Goal: Navigation & Orientation: Find specific page/section

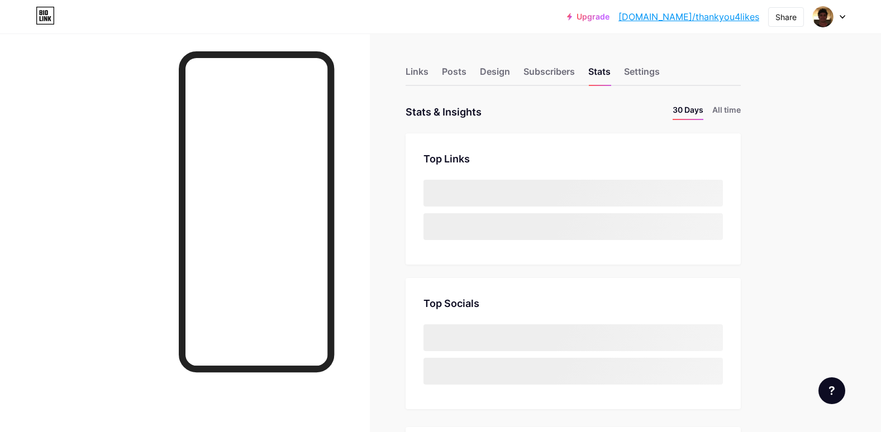
scroll to position [432, 881]
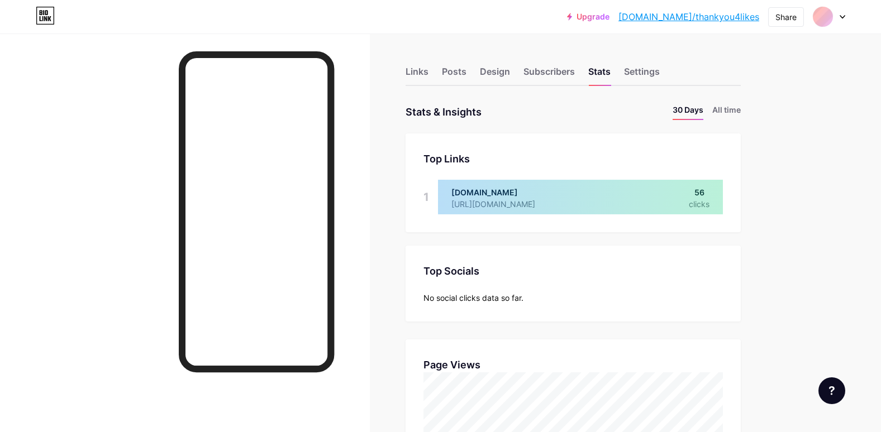
scroll to position [432, 881]
click at [736, 109] on li "All time" at bounding box center [726, 112] width 28 height 16
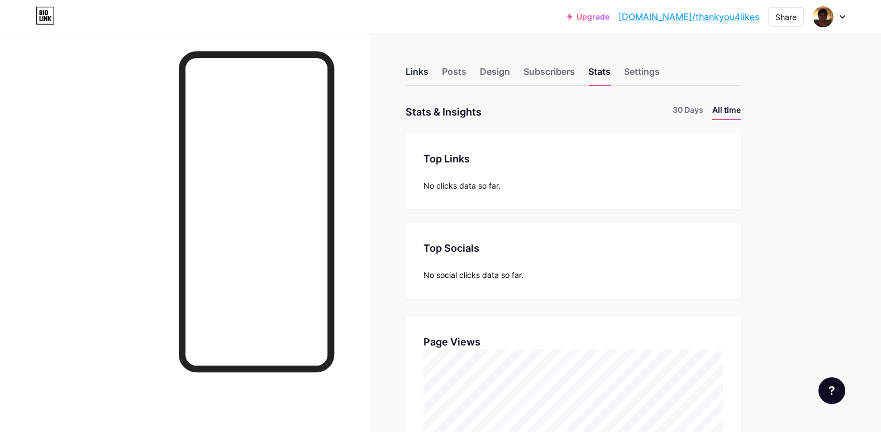
click at [423, 69] on div "Links" at bounding box center [417, 75] width 23 height 20
